Goal: Information Seeking & Learning: Learn about a topic

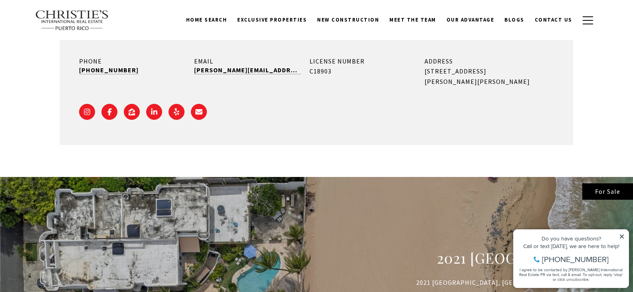
click at [349, 114] on ul at bounding box center [316, 110] width 475 height 20
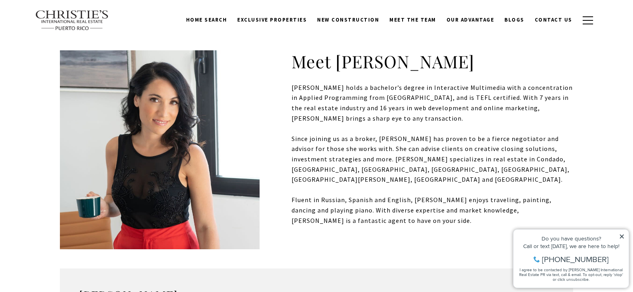
scroll to position [217, 0]
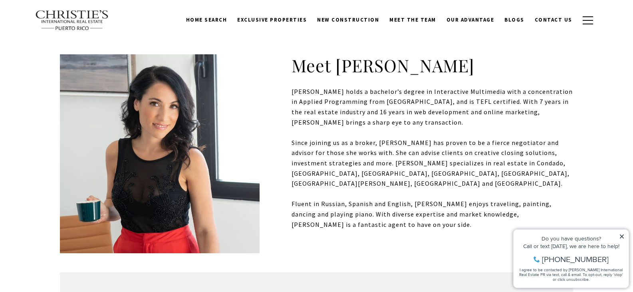
drag, startPoint x: 407, startPoint y: 137, endPoint x: 391, endPoint y: 174, distance: 40.6
click at [391, 174] on div "Since joining us as a broker, [PERSON_NAME] has proven to be a fierce negotiato…" at bounding box center [316, 168] width 513 height 61
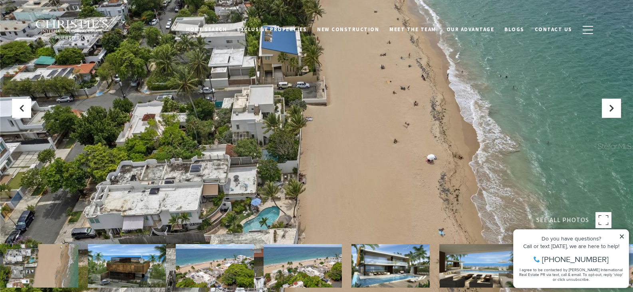
scroll to position [16, 0]
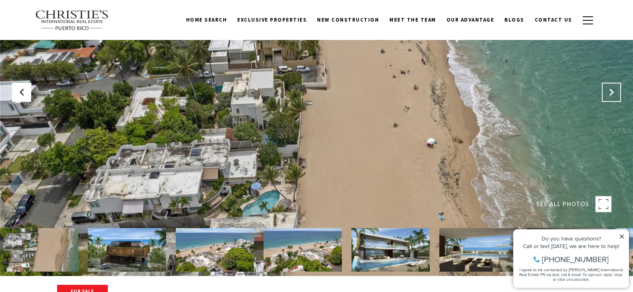
click at [613, 99] on button "Next Slide" at bounding box center [611, 92] width 19 height 19
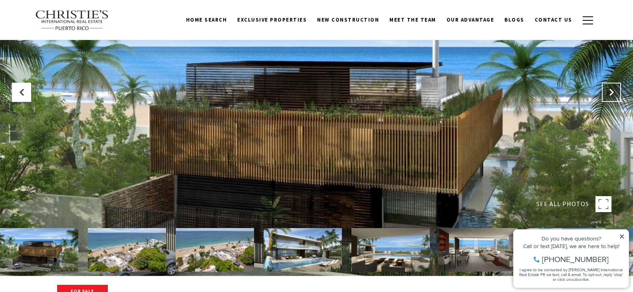
click at [613, 99] on button "Next Slide" at bounding box center [611, 92] width 19 height 19
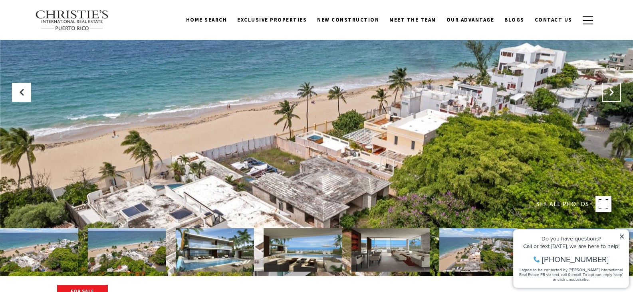
click at [613, 99] on button "Next Slide" at bounding box center [611, 92] width 19 height 19
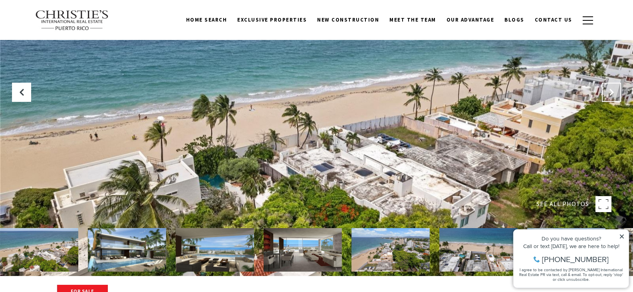
click at [613, 99] on button "Next Slide" at bounding box center [611, 92] width 19 height 19
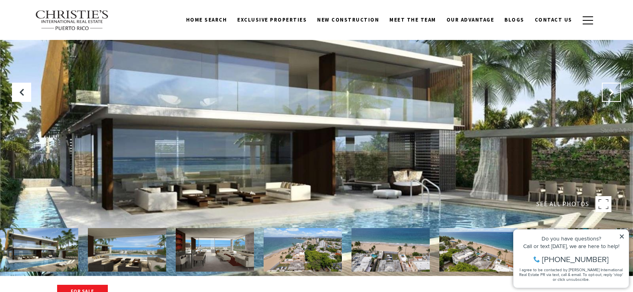
click at [613, 99] on button "Next Slide" at bounding box center [611, 92] width 19 height 19
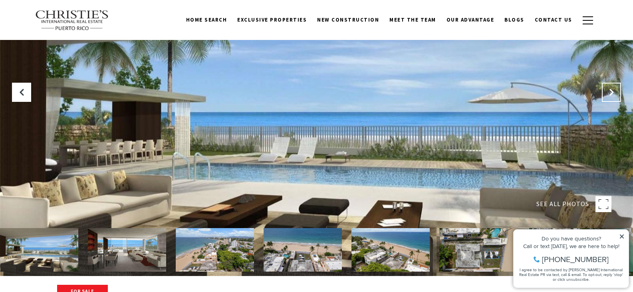
click at [613, 99] on button "Next Slide" at bounding box center [611, 92] width 19 height 19
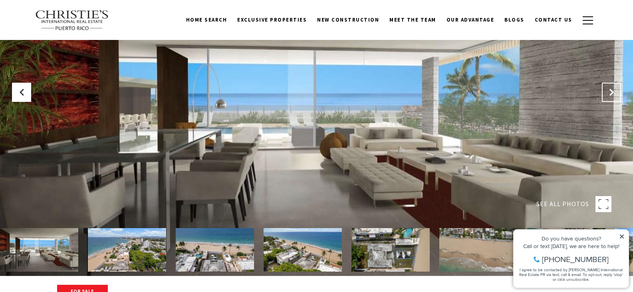
click at [613, 99] on button "Next Slide" at bounding box center [611, 92] width 19 height 19
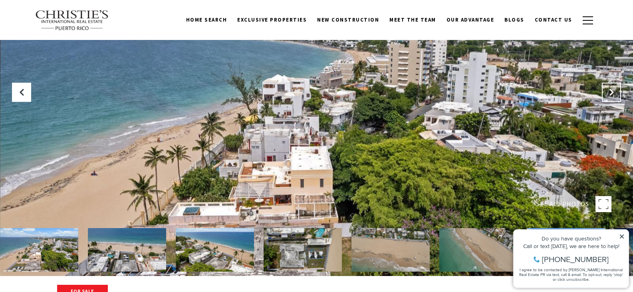
click at [613, 99] on button "Next Slide" at bounding box center [611, 92] width 19 height 19
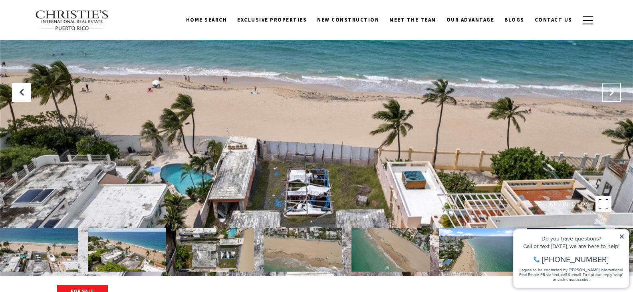
click at [613, 99] on button "Next Slide" at bounding box center [611, 92] width 19 height 19
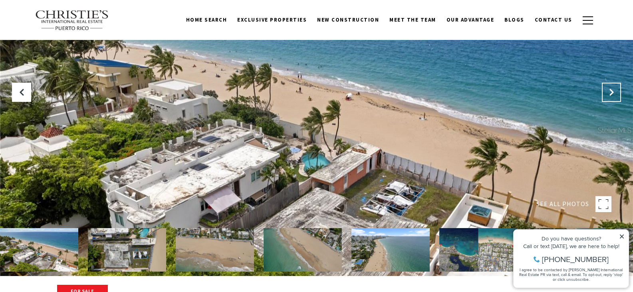
click at [613, 99] on button "Next Slide" at bounding box center [611, 92] width 19 height 19
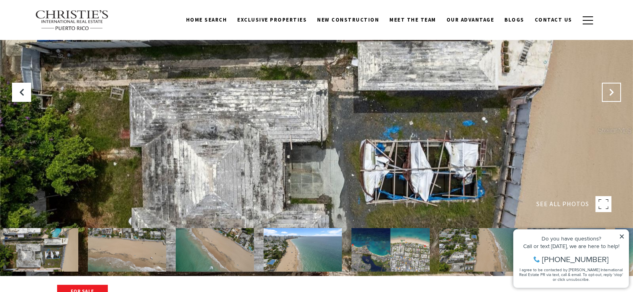
click at [613, 99] on button "Next Slide" at bounding box center [611, 92] width 19 height 19
